Goal: Task Accomplishment & Management: Complete application form

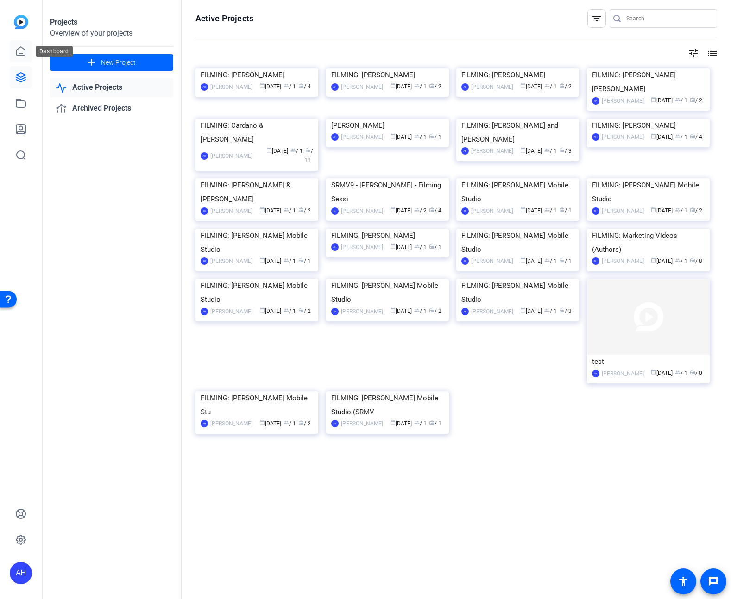
click at [17, 54] on icon at bounding box center [21, 51] width 8 height 9
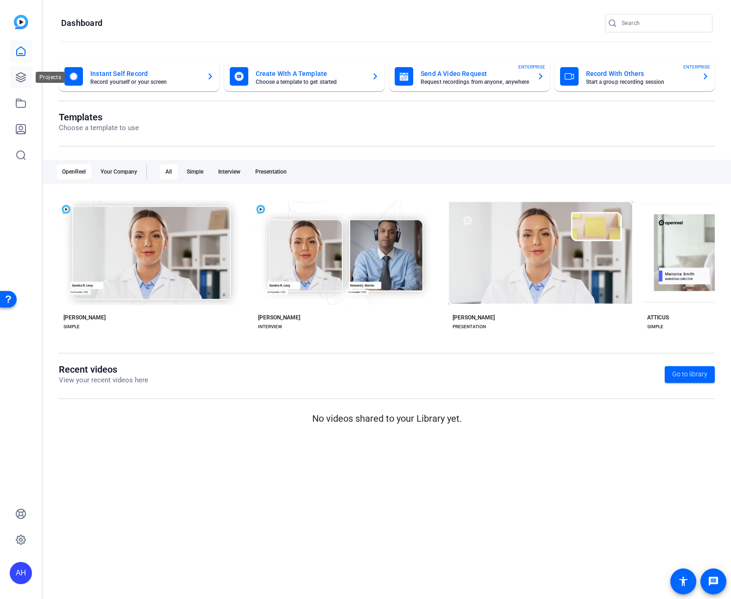
click at [24, 78] on icon at bounding box center [20, 77] width 9 height 9
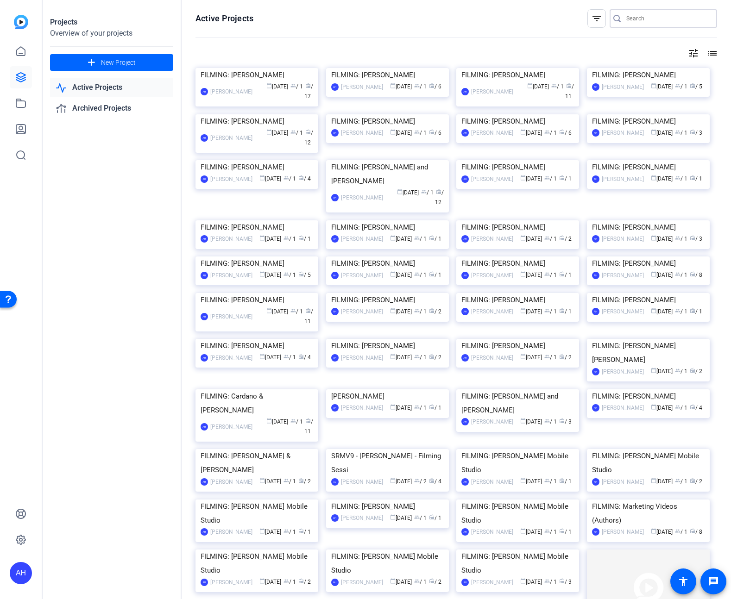
click at [629, 17] on input "Search" at bounding box center [667, 18] width 83 height 11
type input "sherif"
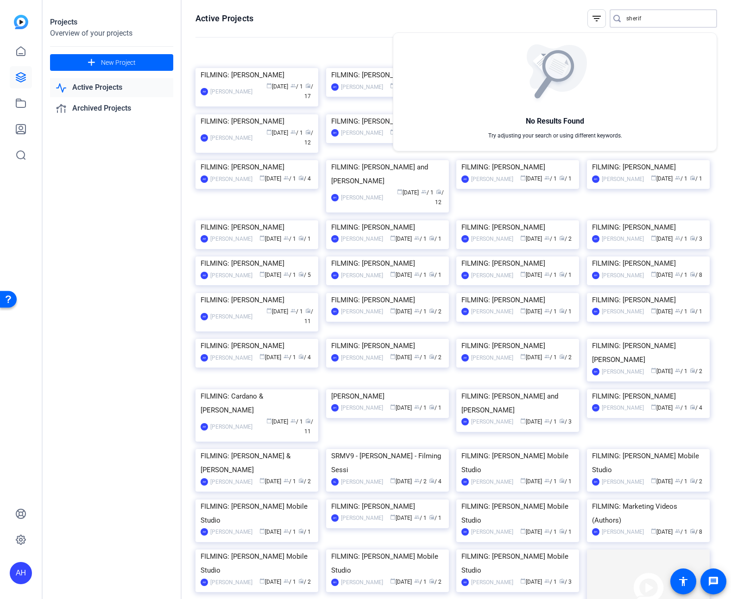
click at [84, 66] on div at bounding box center [365, 299] width 731 height 599
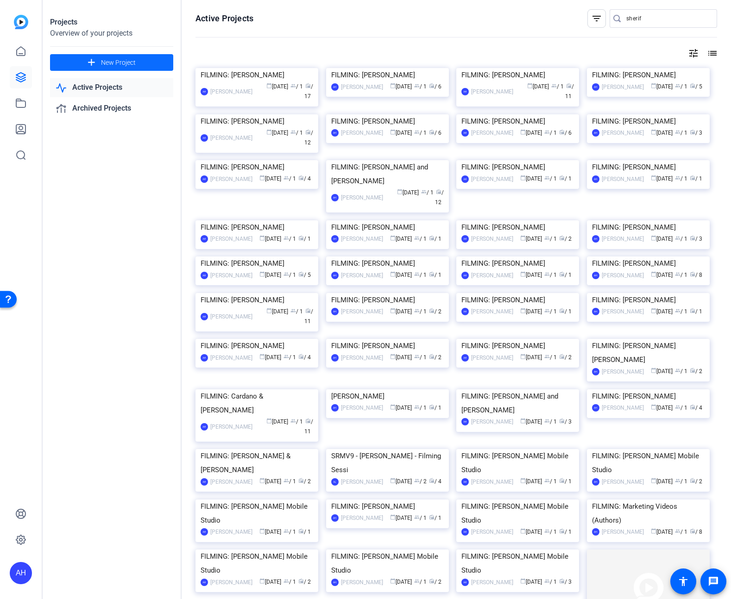
click at [84, 65] on span at bounding box center [111, 62] width 123 height 22
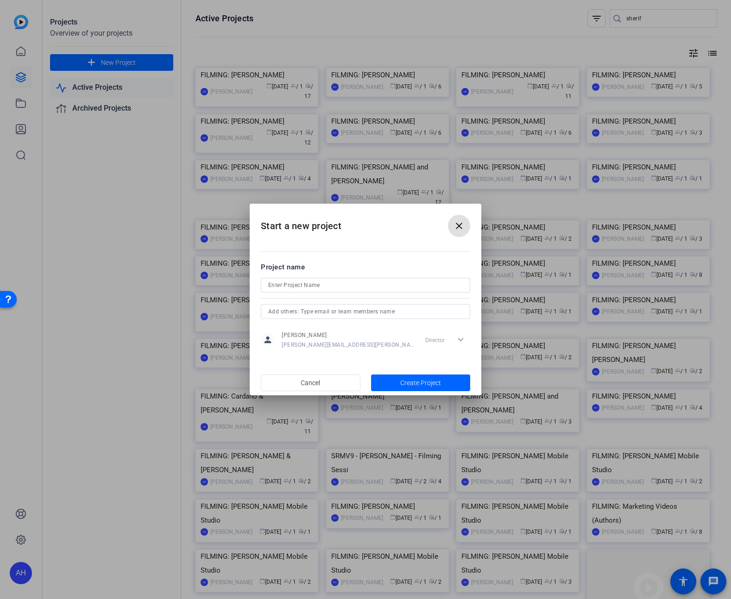
click at [379, 284] on input at bounding box center [365, 285] width 195 height 11
type input "FILMING: [PERSON_NAME]"
click at [436, 382] on span "Create Project" at bounding box center [420, 383] width 41 height 10
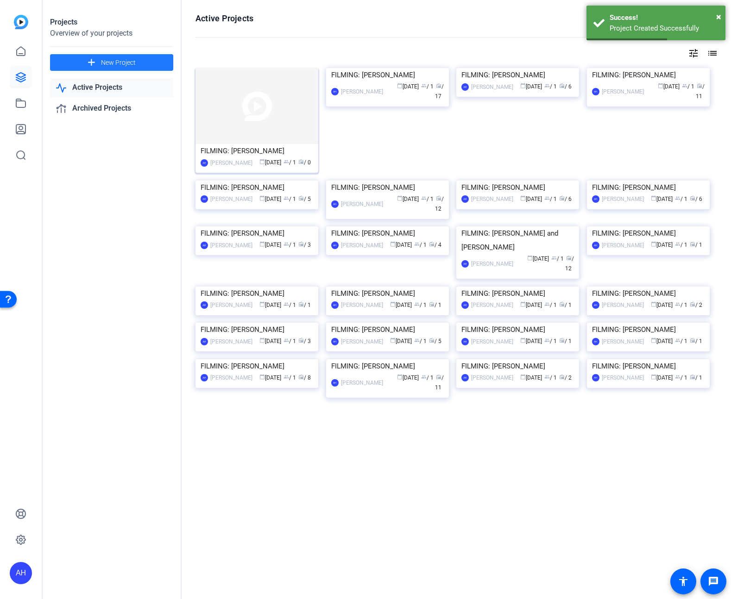
click at [246, 124] on img at bounding box center [257, 106] width 123 height 76
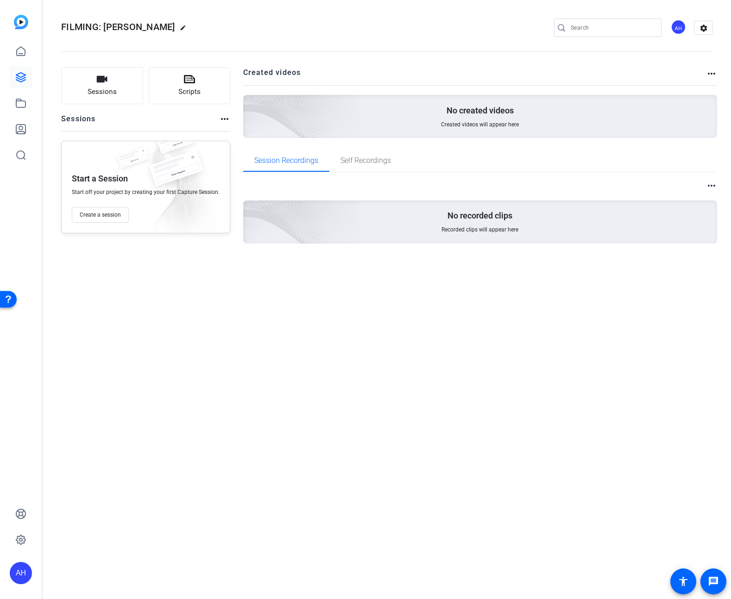
click at [43, 183] on div "Sessions Scripts Sessions more_horiz Start a Session Start off your project by …" at bounding box center [387, 170] width 688 height 229
click at [108, 217] on span "Create a session" at bounding box center [100, 214] width 41 height 7
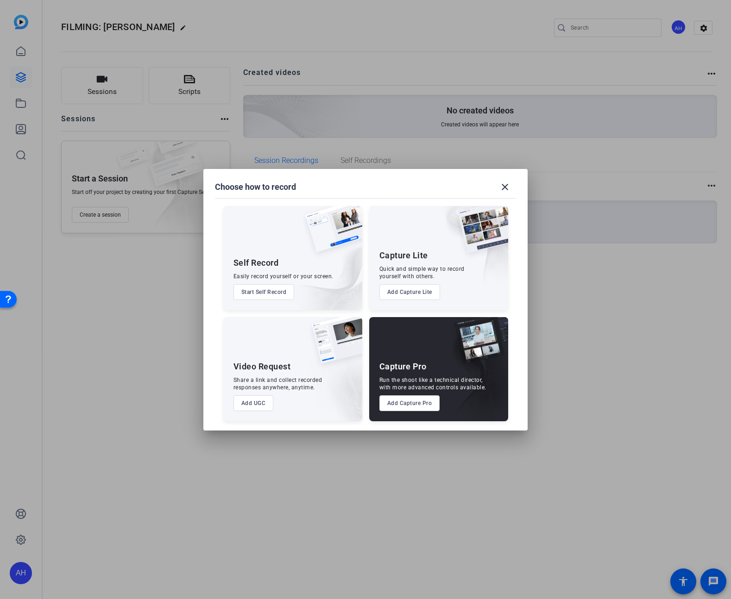
click at [415, 408] on button "Add Capture Pro" at bounding box center [409, 404] width 61 height 16
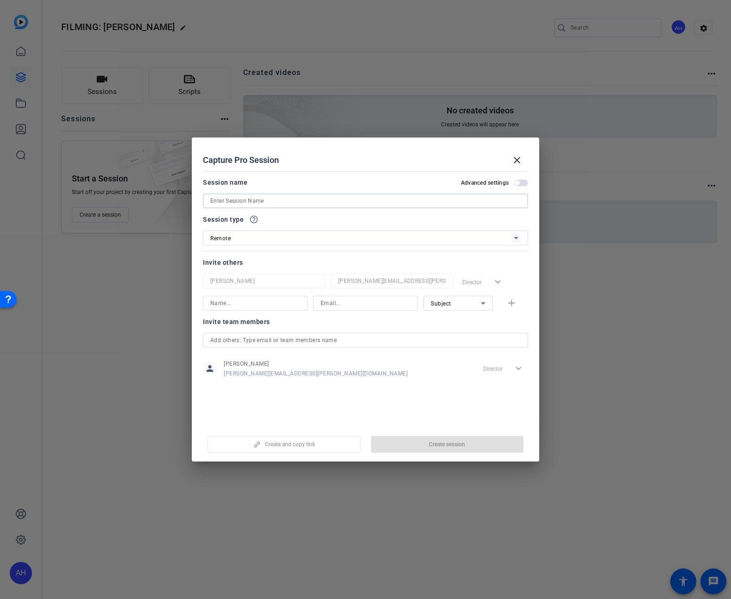
click at [277, 204] on input at bounding box center [365, 201] width 310 height 11
type input "FILMING: [PERSON_NAME]"
click at [246, 307] on input at bounding box center [255, 303] width 90 height 11
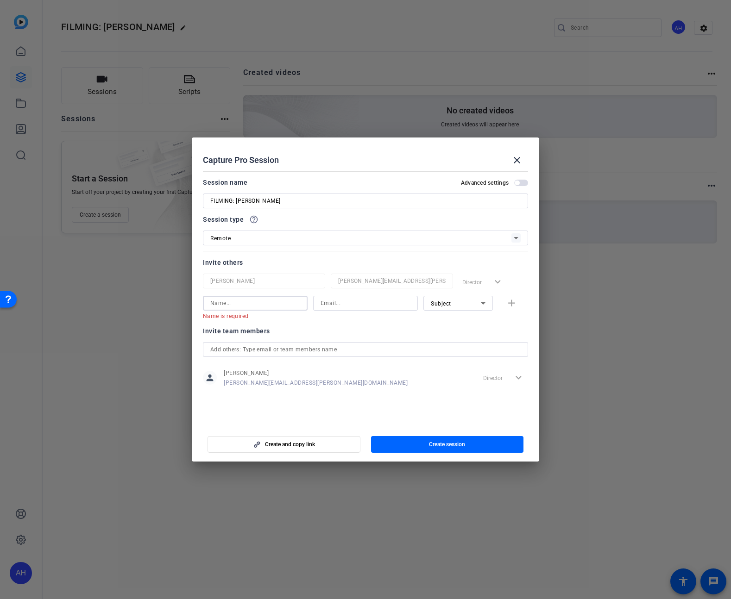
click at [292, 233] on div "Remote" at bounding box center [360, 239] width 301 height 12
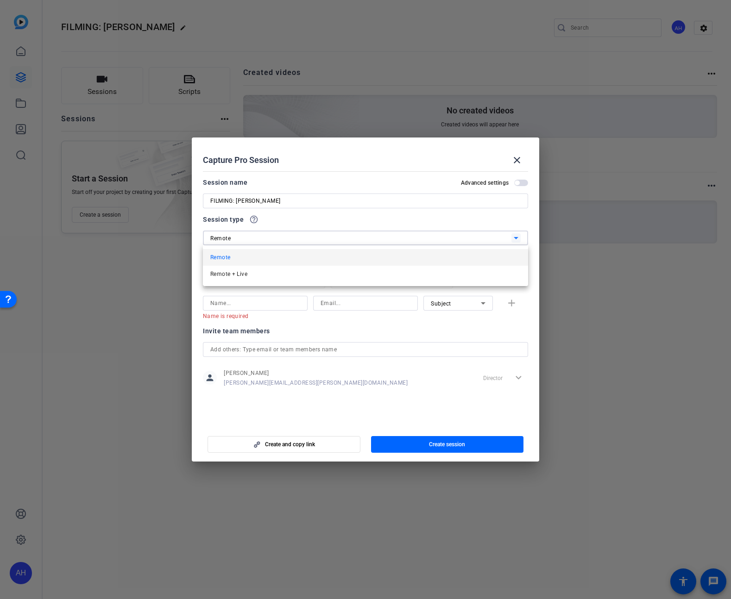
click at [259, 310] on div at bounding box center [365, 299] width 731 height 599
click at [259, 302] on input at bounding box center [255, 303] width 90 height 11
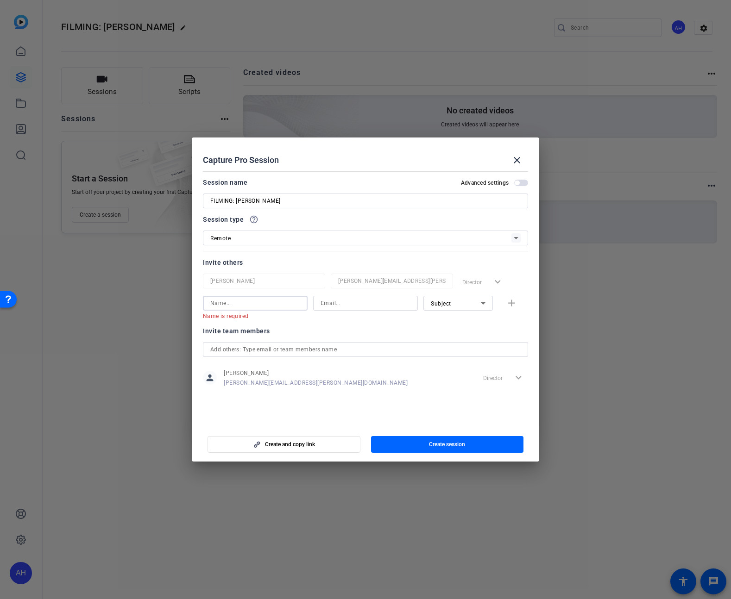
paste input "[PERSON_NAME]"
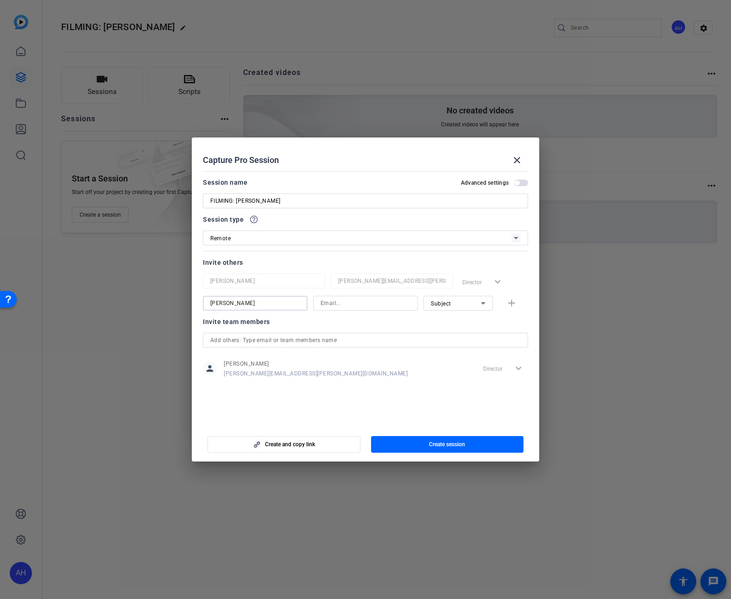
type input "[PERSON_NAME]"
click at [403, 300] on input at bounding box center [366, 303] width 90 height 11
paste input "[EMAIL_ADDRESS][DOMAIN_NAME]"
type input "[EMAIL_ADDRESS][DOMAIN_NAME]"
click at [442, 303] on span "Subject" at bounding box center [441, 304] width 20 height 6
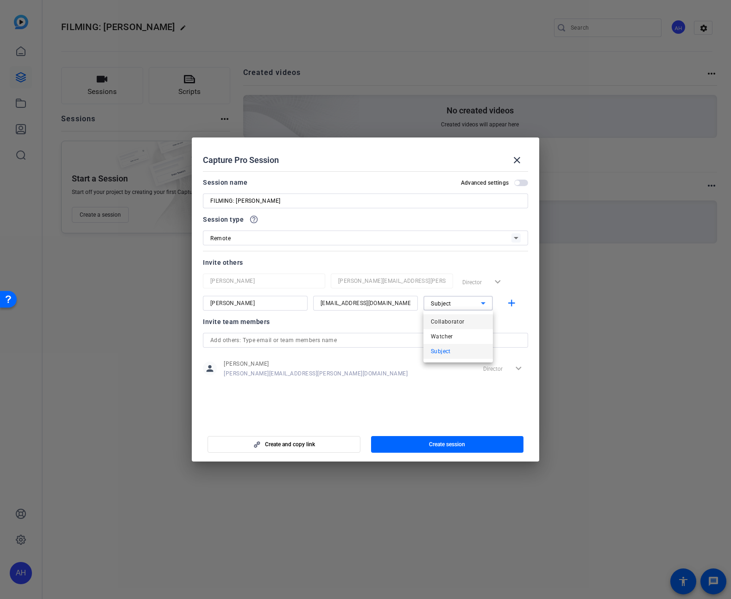
click at [444, 320] on span "Collaborator" at bounding box center [448, 321] width 34 height 11
click at [508, 304] on mat-icon "add" at bounding box center [512, 304] width 12 height 12
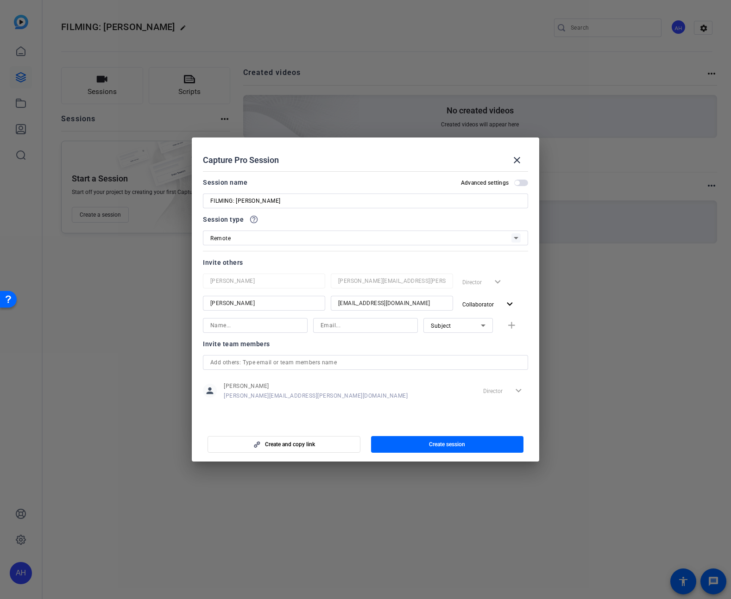
click at [281, 333] on div at bounding box center [255, 338] width 105 height 10
click at [281, 328] on input at bounding box center [255, 325] width 90 height 11
type input "[PERSON_NAME]"
click at [364, 321] on input at bounding box center [366, 325] width 90 height 11
paste input "[EMAIL_ADDRESS][DOMAIN_NAME]"
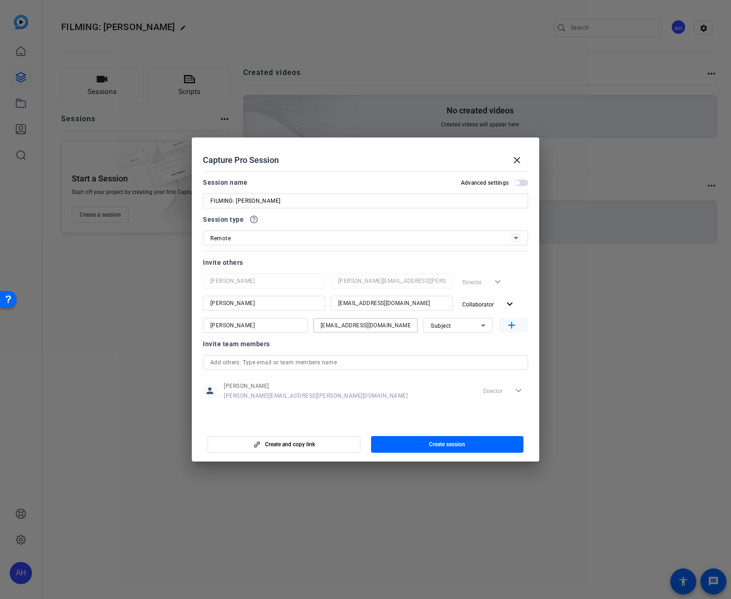
type input "[EMAIL_ADDRESS][DOMAIN_NAME]"
click at [518, 325] on span "button" at bounding box center [513, 326] width 30 height 22
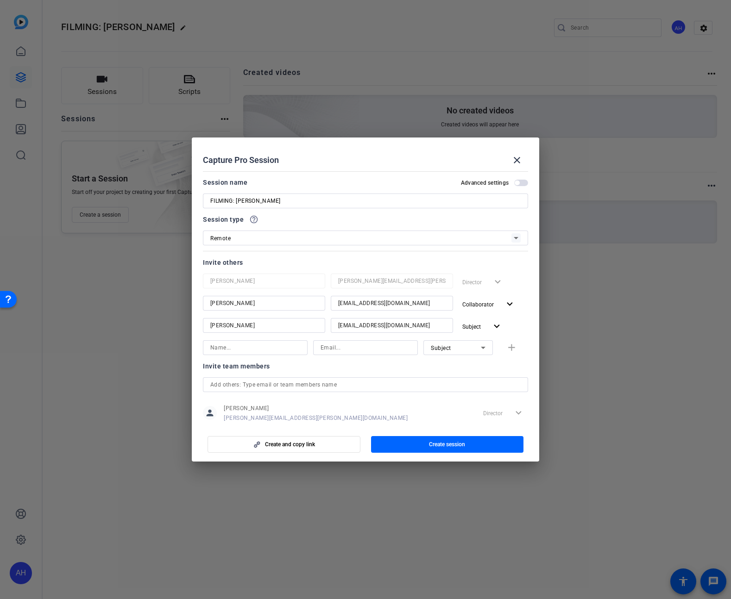
click at [265, 346] on input at bounding box center [255, 347] width 90 height 11
drag, startPoint x: 253, startPoint y: 328, endPoint x: 202, endPoint y: 326, distance: 51.5
click at [202, 326] on mat-dialog-content "Session name Advanced settings FILMING: [PERSON_NAME] Session type help_outline…" at bounding box center [365, 296] width 347 height 257
click at [223, 353] on div at bounding box center [255, 348] width 90 height 15
paste input "[PERSON_NAME]"
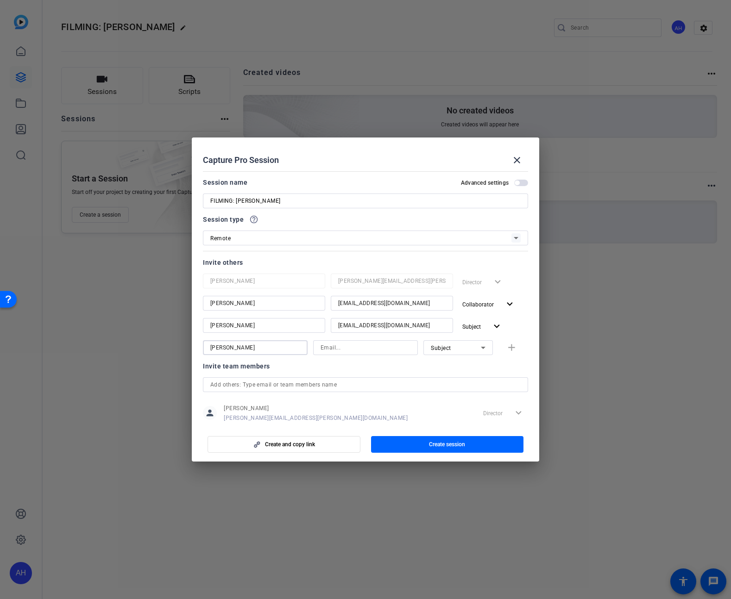
type input "[PERSON_NAME]"
click at [295, 348] on input "[PERSON_NAME]" at bounding box center [255, 347] width 90 height 11
click at [375, 374] on div "Invite team members" at bounding box center [365, 375] width 325 height 11
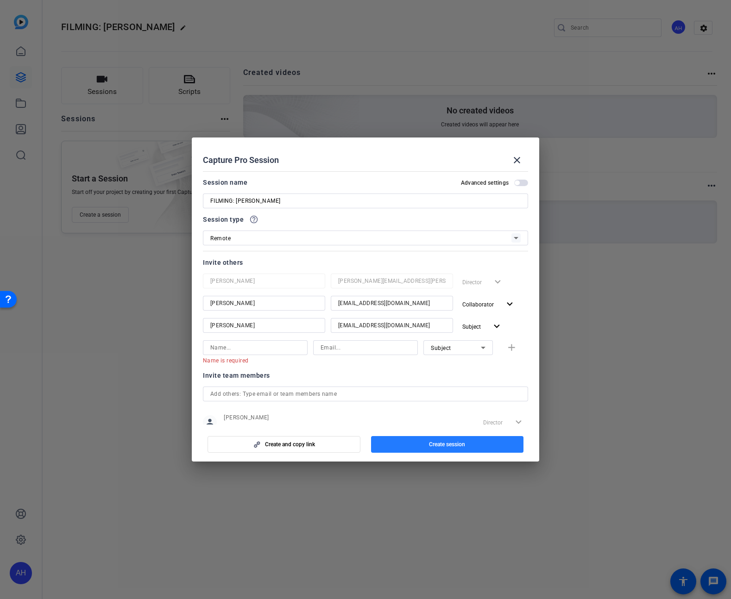
click at [410, 443] on span "button" at bounding box center [447, 445] width 153 height 22
